Goal: Information Seeking & Learning: Learn about a topic

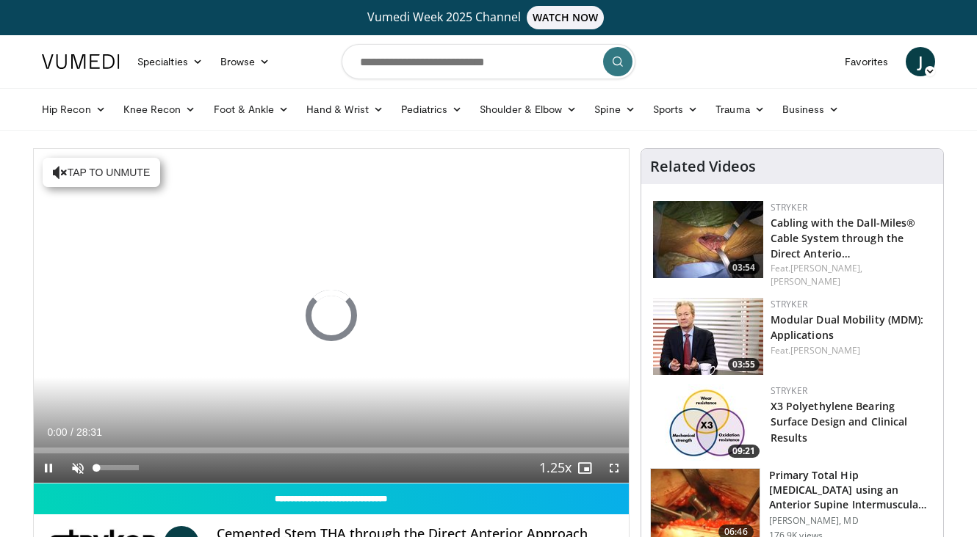
click at [78, 474] on span "Video Player" at bounding box center [77, 468] width 29 height 29
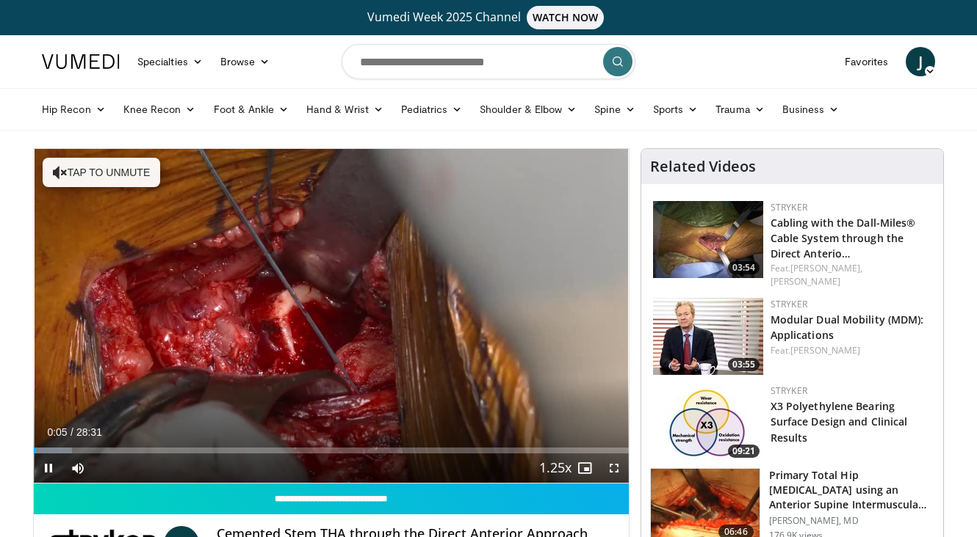
click at [42, 465] on span "Video Player" at bounding box center [48, 468] width 29 height 29
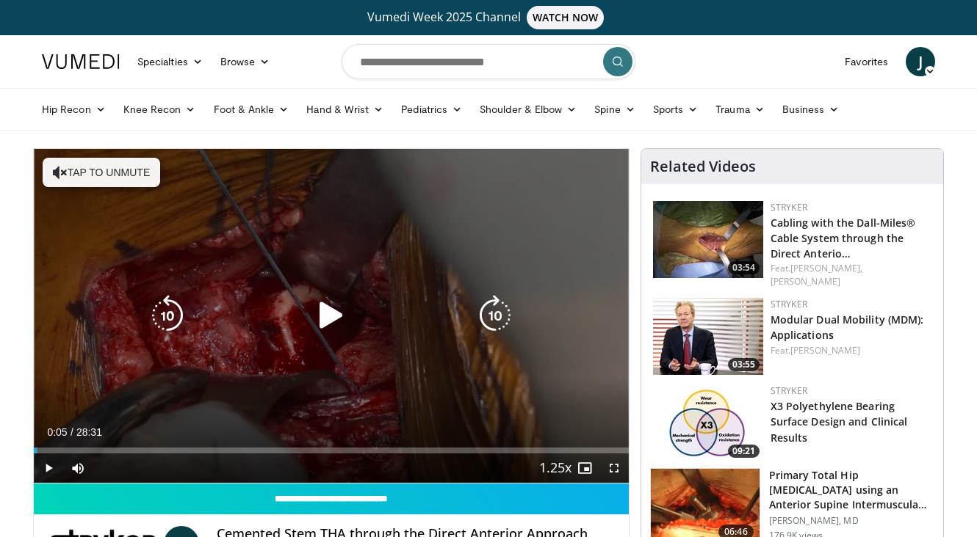
click at [317, 317] on icon "Video Player" at bounding box center [331, 315] width 41 height 41
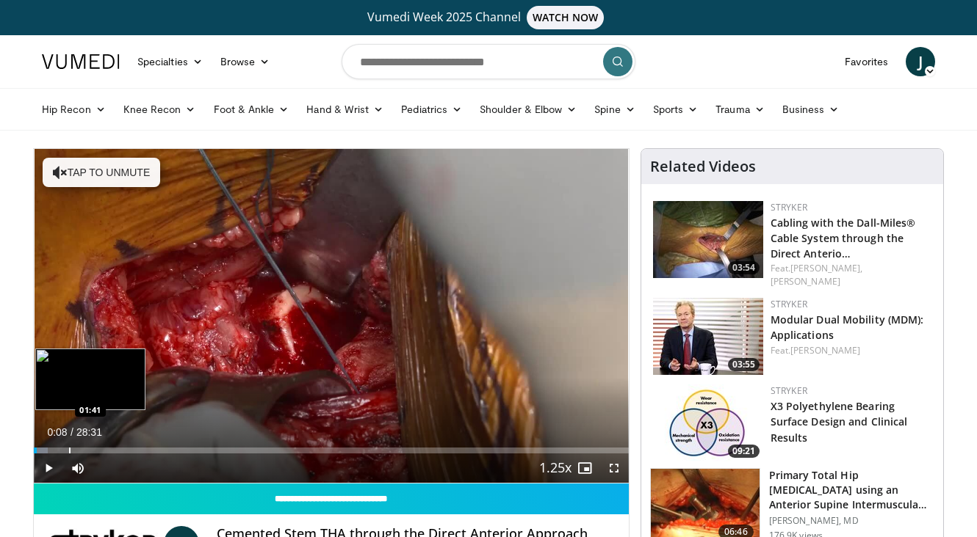
click at [69, 446] on div "Loaded : 2.34% 00:08 01:41" at bounding box center [331, 447] width 595 height 14
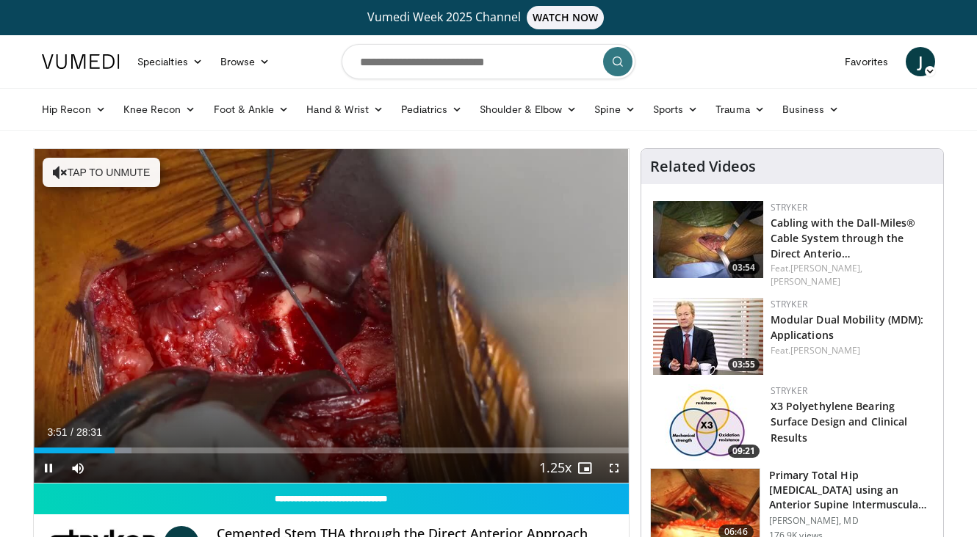
click at [610, 471] on span "Video Player" at bounding box center [613, 468] width 29 height 29
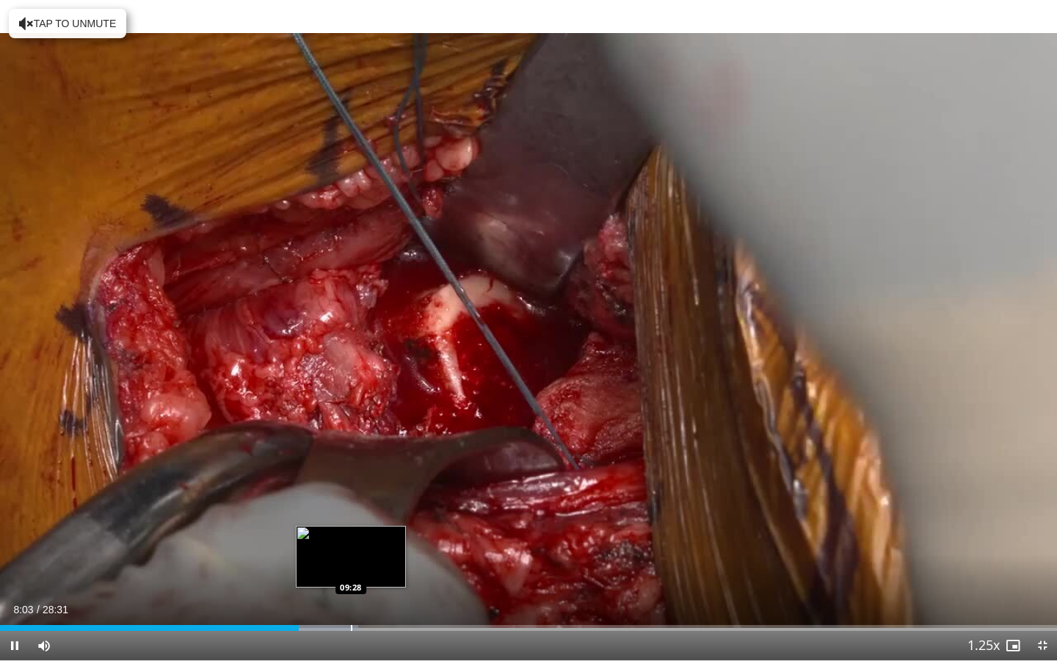
click at [351, 537] on div "Progress Bar" at bounding box center [351, 628] width 1 height 6
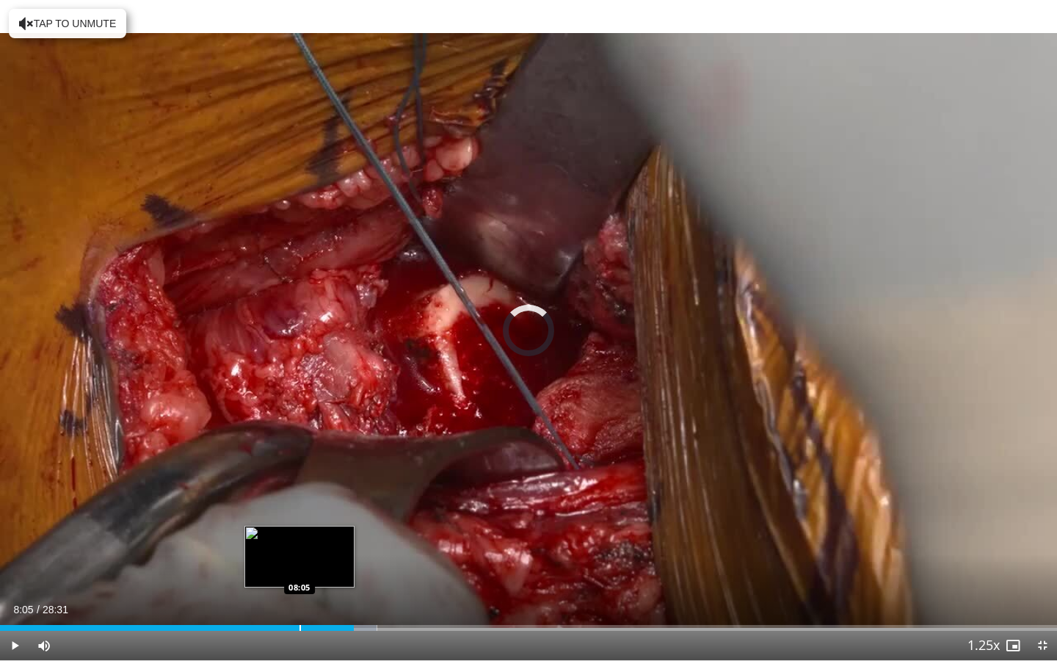
click at [300, 537] on div "Progress Bar" at bounding box center [300, 628] width 1 height 6
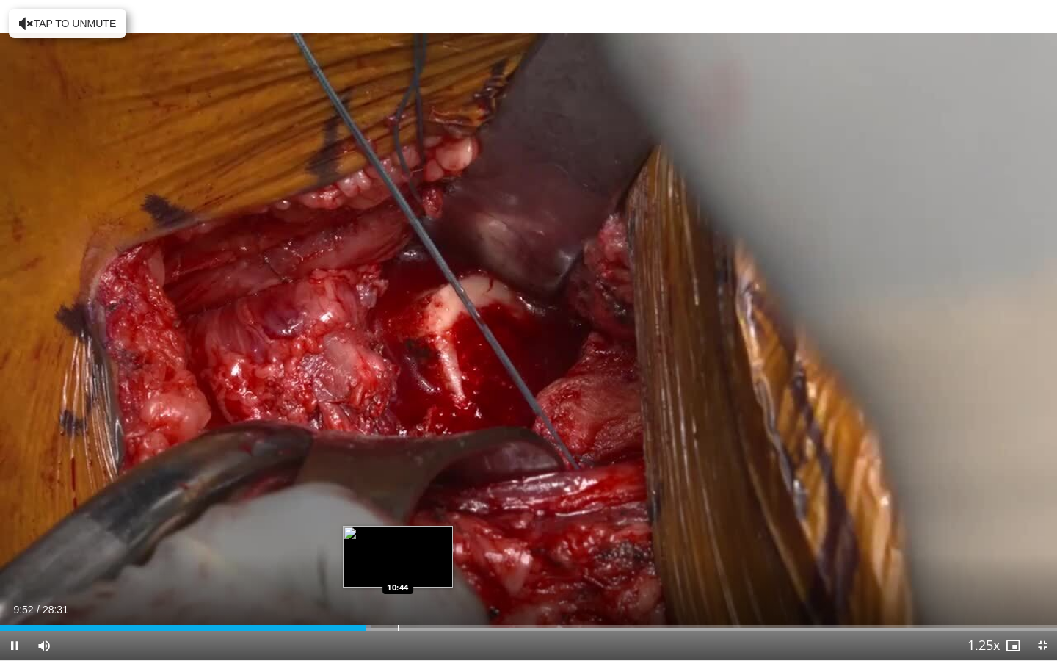
click at [398, 537] on div "Loaded : 35.08% 09:52 10:44" at bounding box center [528, 624] width 1057 height 14
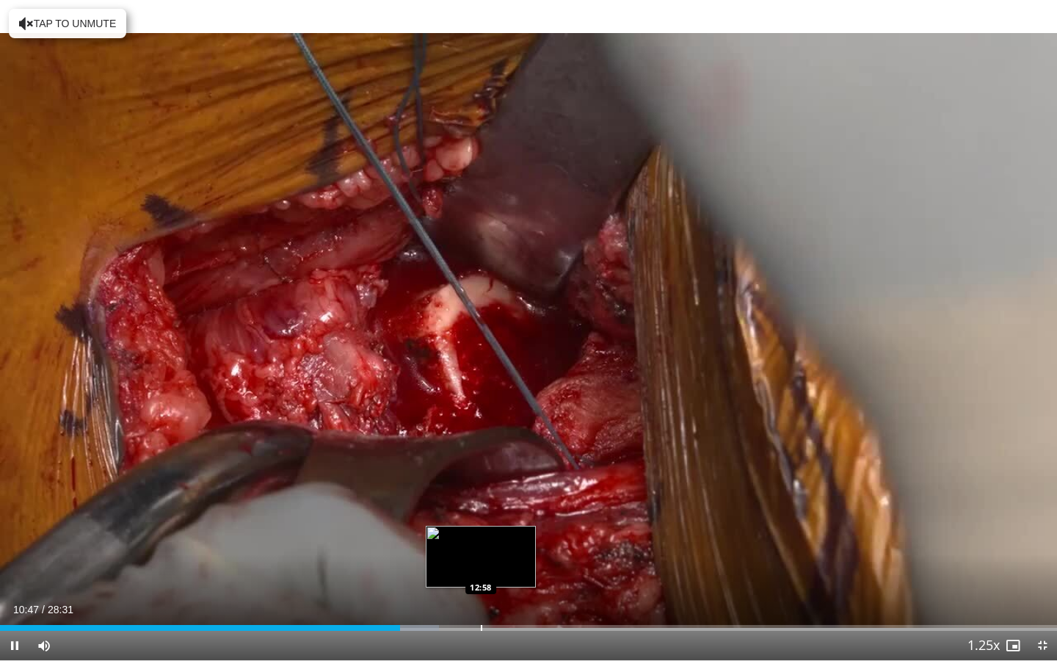
click at [481, 537] on div "Progress Bar" at bounding box center [481, 628] width 1 height 6
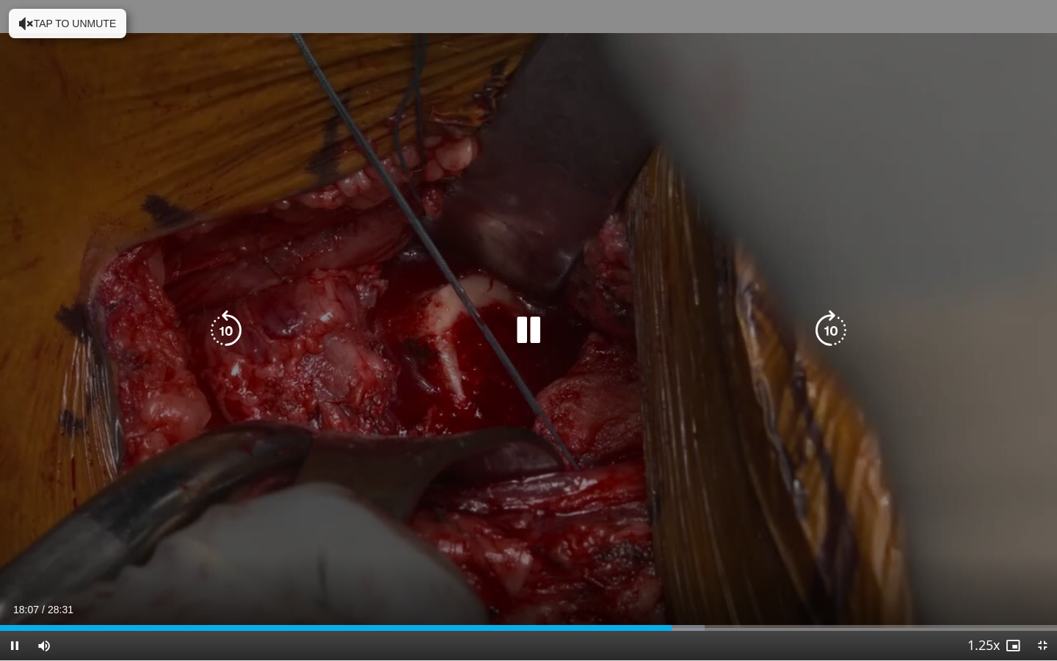
click at [822, 322] on icon "Video Player" at bounding box center [831, 330] width 41 height 41
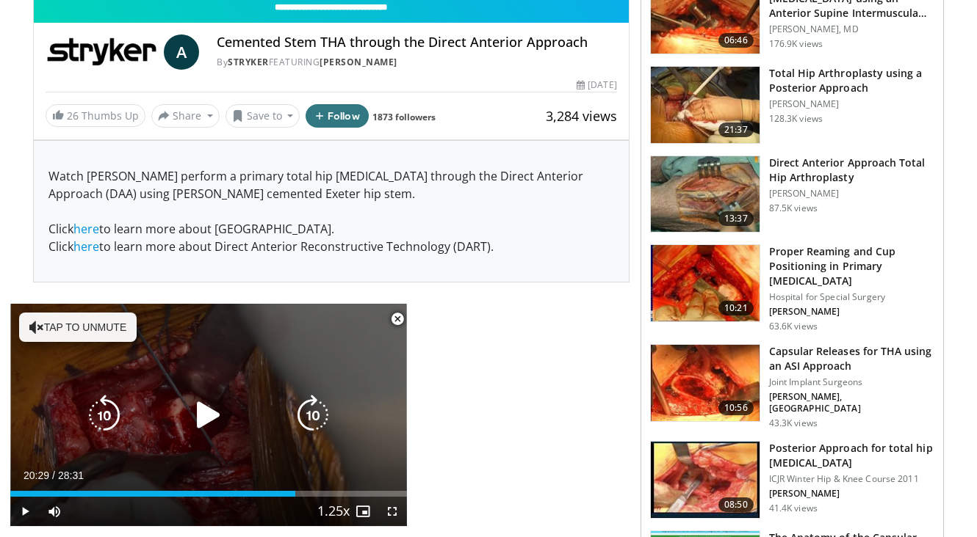
scroll to position [493, 0]
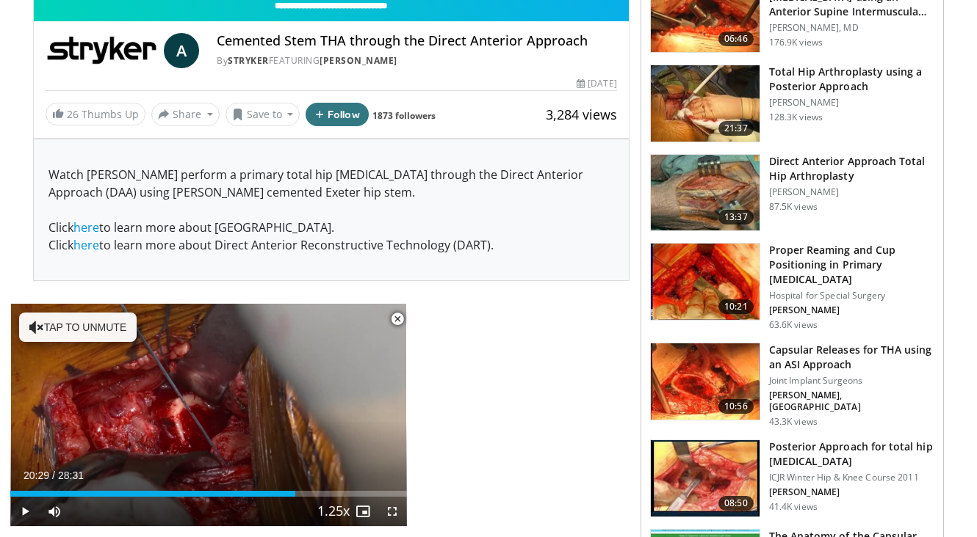
click at [400, 319] on span "Video Player" at bounding box center [397, 319] width 29 height 29
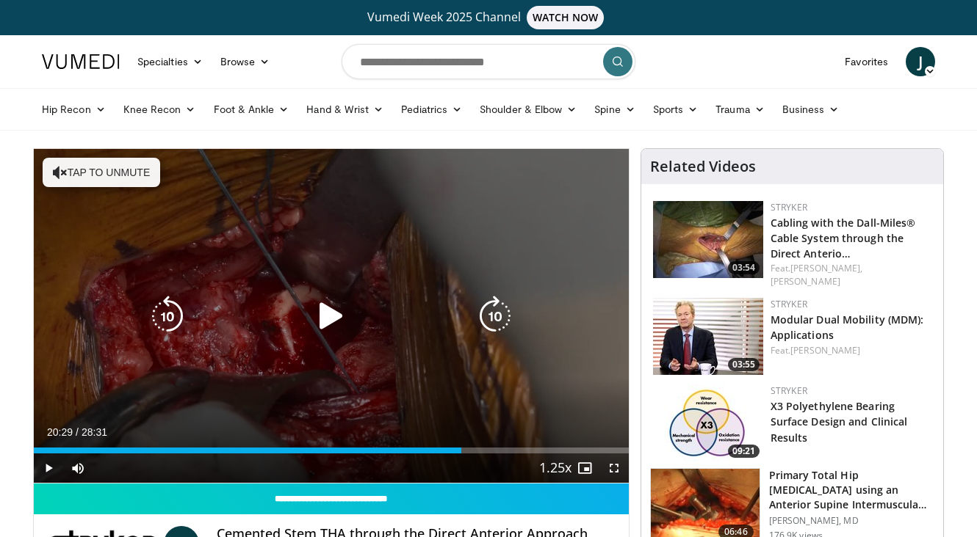
scroll to position [0, 0]
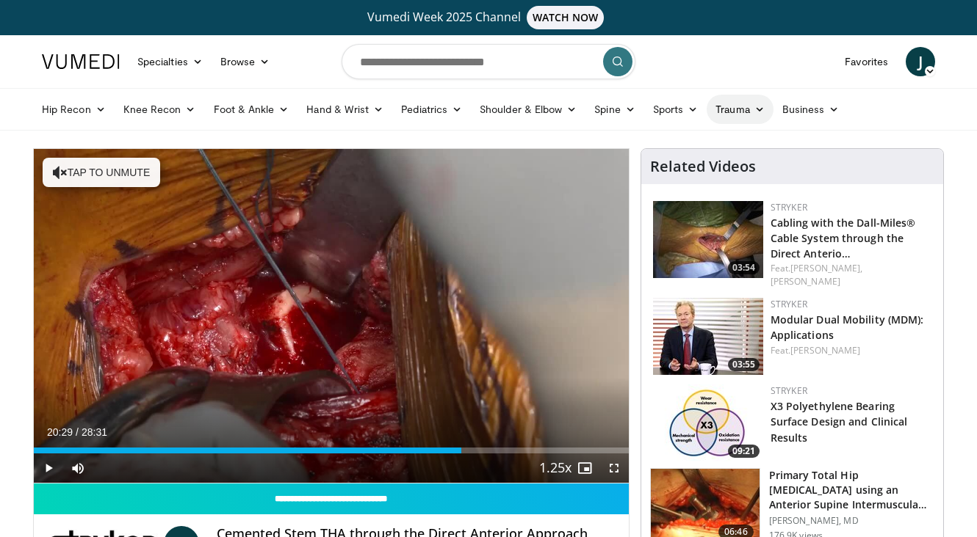
click at [747, 109] on link "Trauma" at bounding box center [739, 109] width 67 height 29
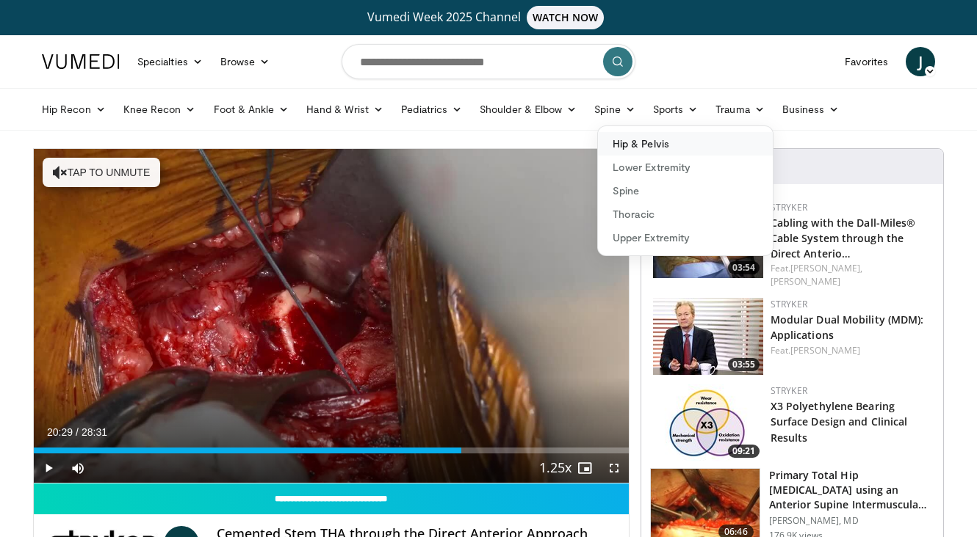
click at [673, 145] on link "Hip & Pelvis" at bounding box center [685, 143] width 175 height 23
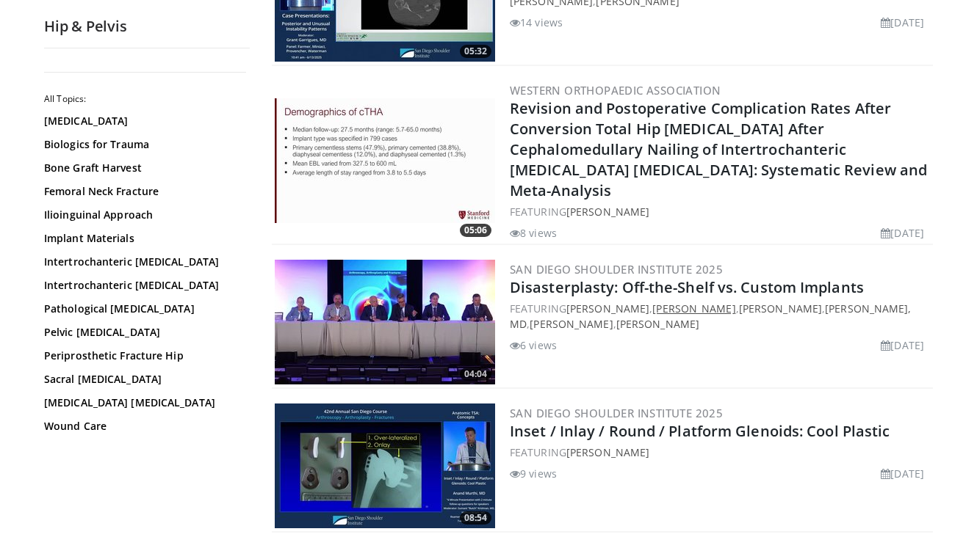
scroll to position [265, 0]
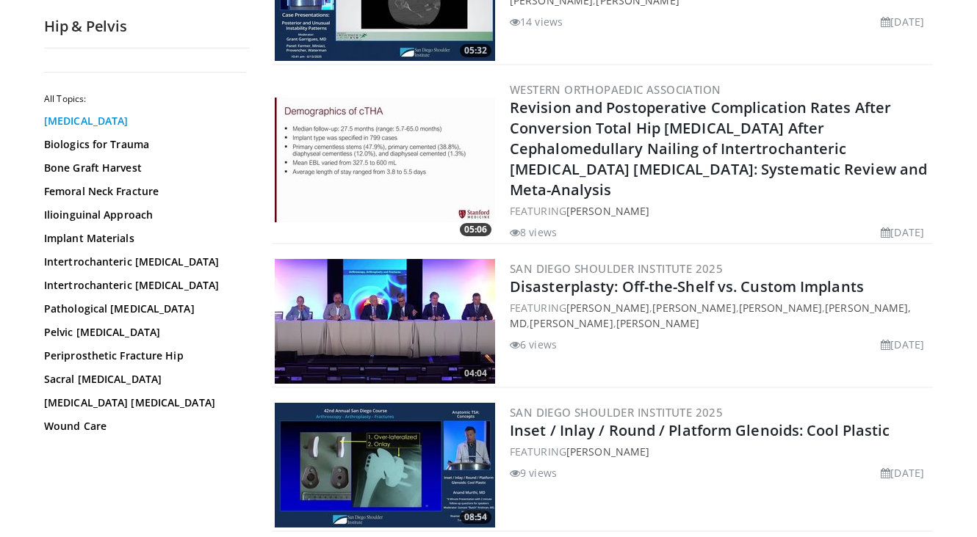
click at [120, 120] on link "Acetabular Fracture" at bounding box center [143, 121] width 198 height 15
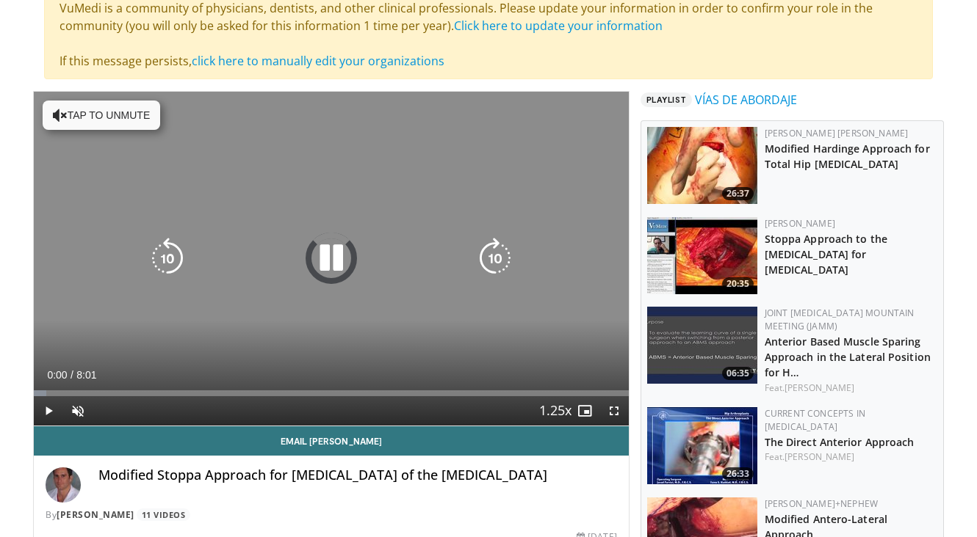
scroll to position [164, 0]
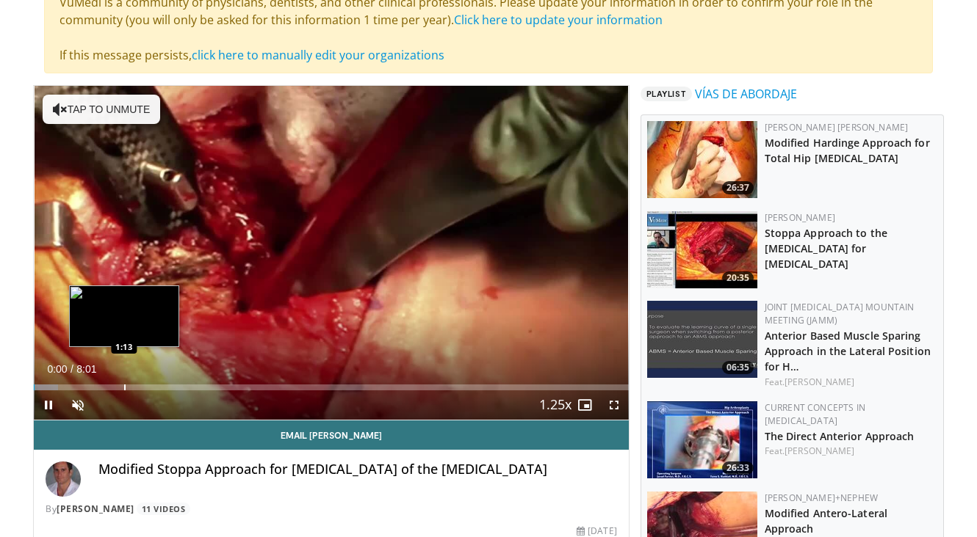
click at [124, 387] on div "Progress Bar" at bounding box center [124, 388] width 1 height 6
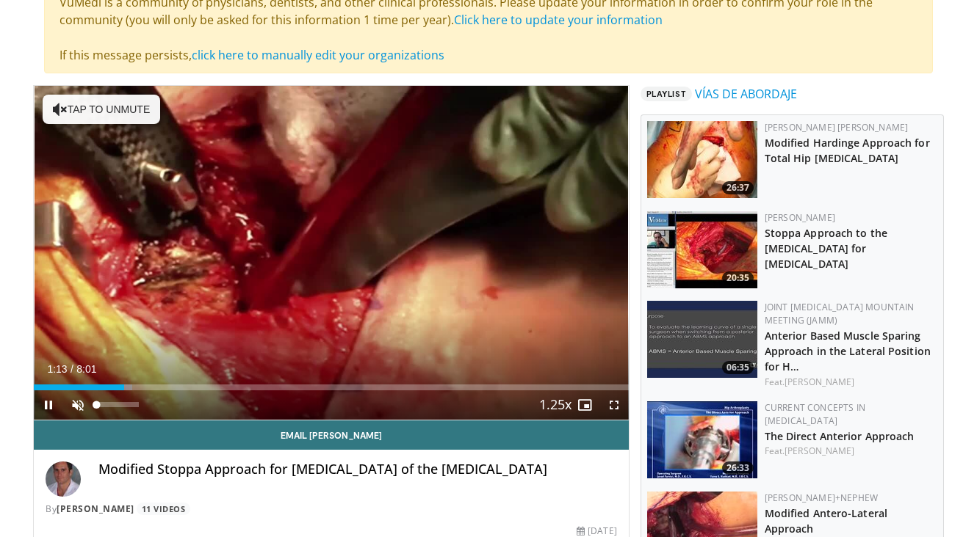
click at [68, 406] on span "Video Player" at bounding box center [77, 405] width 29 height 29
click at [609, 405] on span "Video Player" at bounding box center [613, 405] width 29 height 29
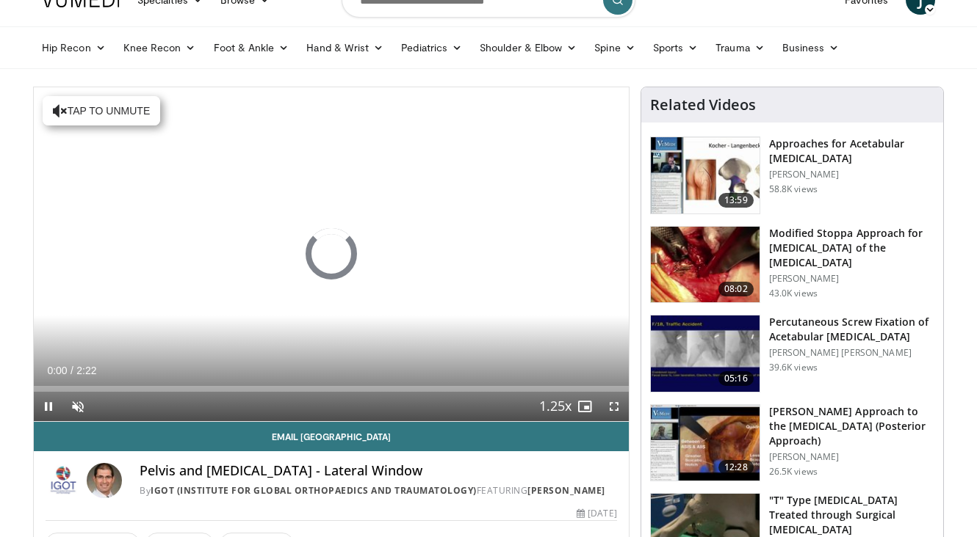
scroll to position [77, 0]
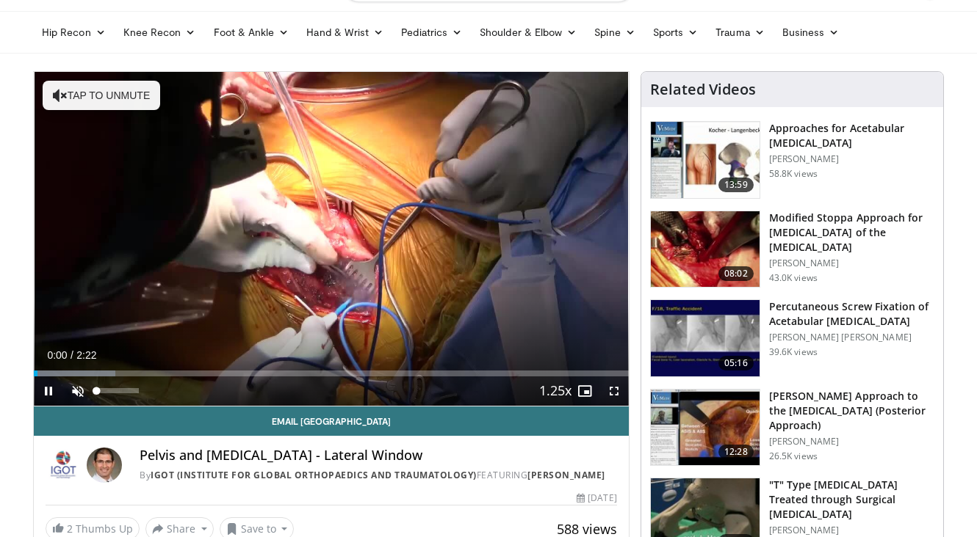
click at [77, 399] on span "Video Player" at bounding box center [77, 391] width 29 height 29
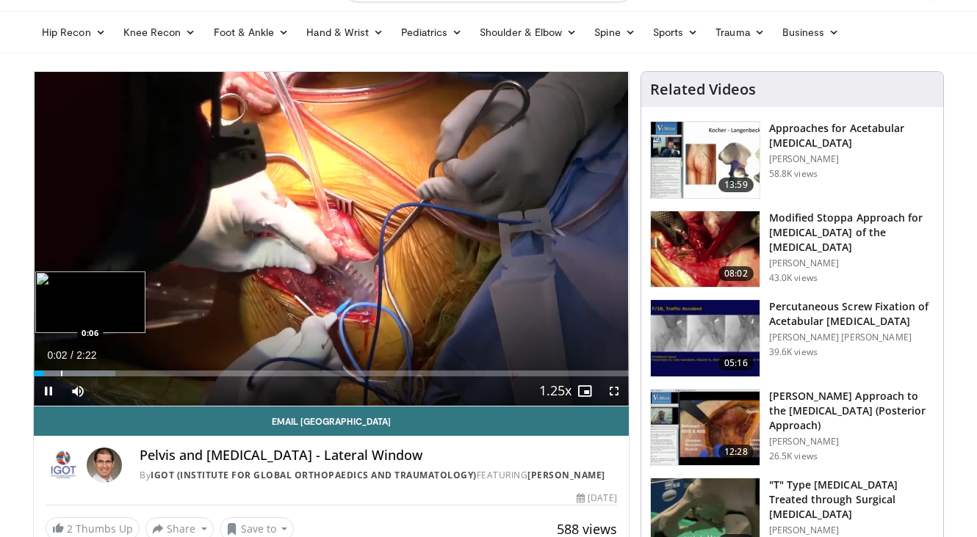
click at [61, 374] on div "Progress Bar" at bounding box center [61, 374] width 1 height 6
